Goal: Task Accomplishment & Management: Complete application form

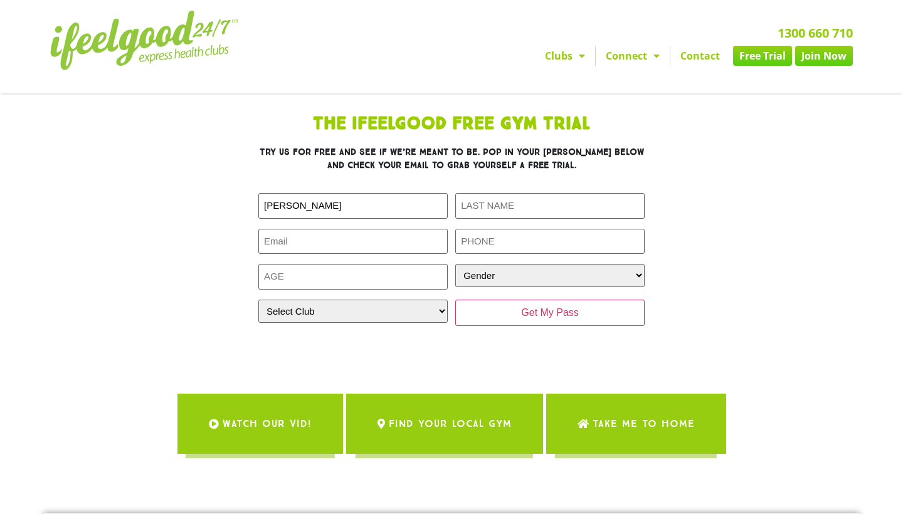
type input "[PERSON_NAME]"
type input "Ryu"
type input "mgmg06021"
type input "[EMAIL_ADDRESS][DOMAIN_NAME]"
type input "0423 852275"
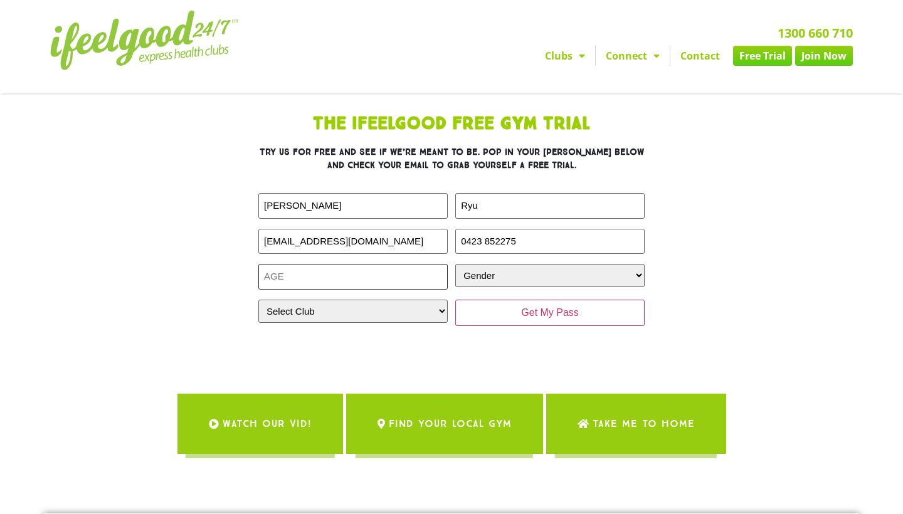
click at [344, 290] on input "Age (Required)" at bounding box center [352, 277] width 189 height 26
type input "30"
select select "[DEMOGRAPHIC_DATA]"
select select "Calamvale"
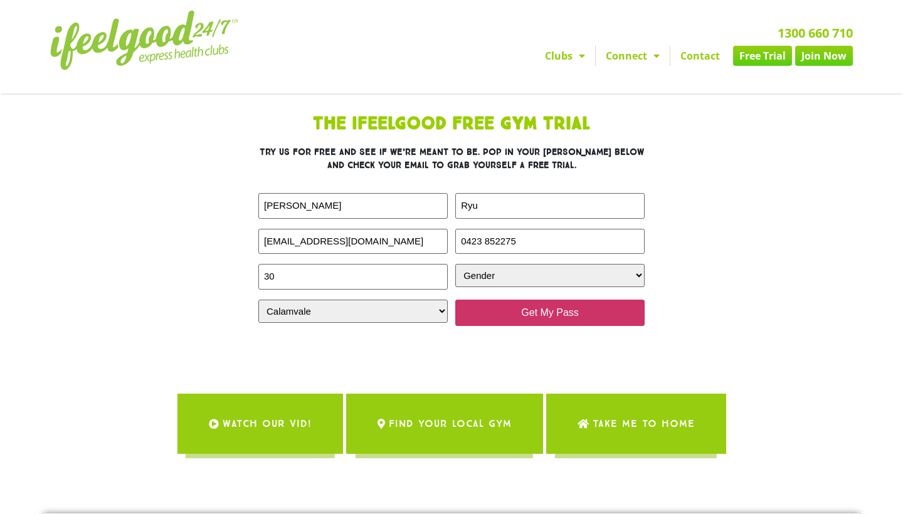
click at [477, 326] on input "Get My Pass" at bounding box center [550, 313] width 189 height 26
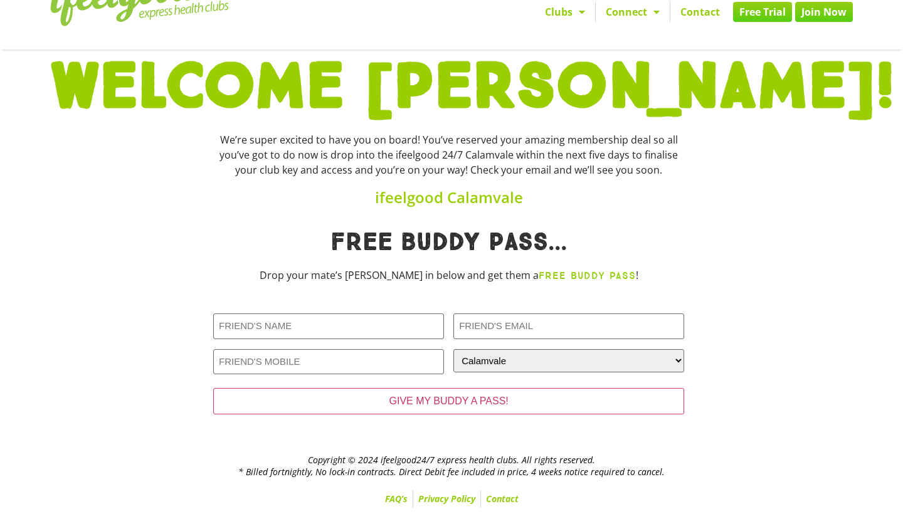
scroll to position [70, 0]
type input "b"
